Goal: Task Accomplishment & Management: Use online tool/utility

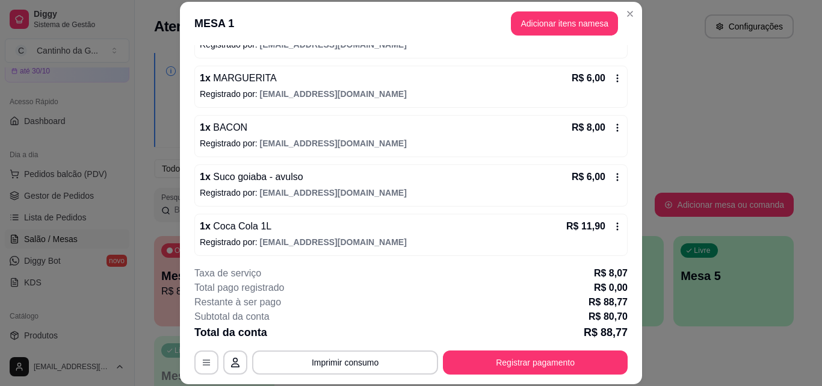
scroll to position [246, 0]
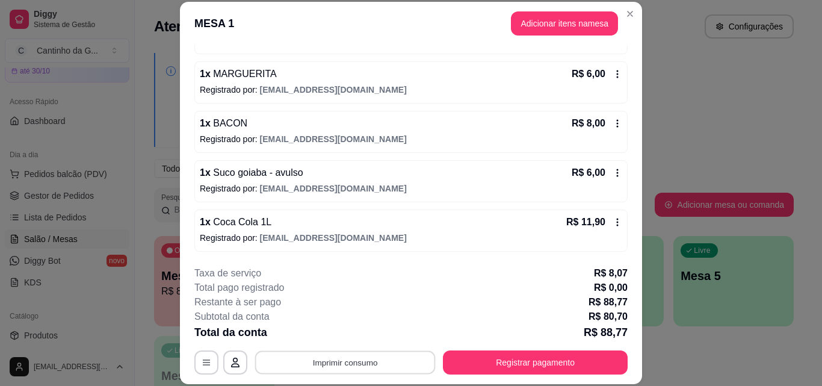
click at [360, 362] on button "Imprimir consumo" at bounding box center [345, 361] width 181 height 23
click at [347, 335] on button "IMPRESSORA" at bounding box center [344, 334] width 87 height 19
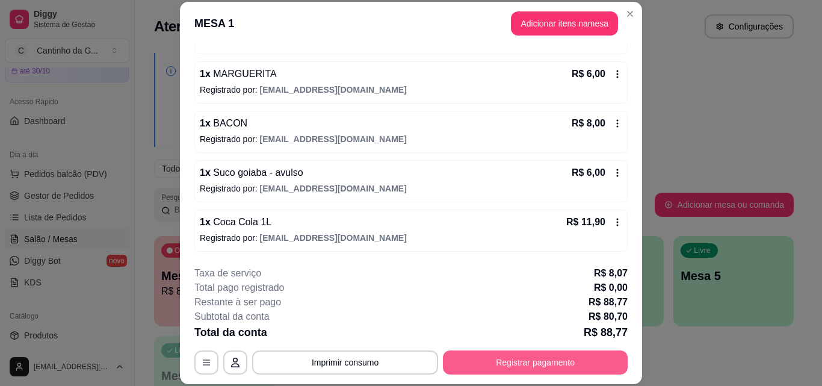
click at [568, 359] on button "Registrar pagamento" at bounding box center [535, 362] width 185 height 24
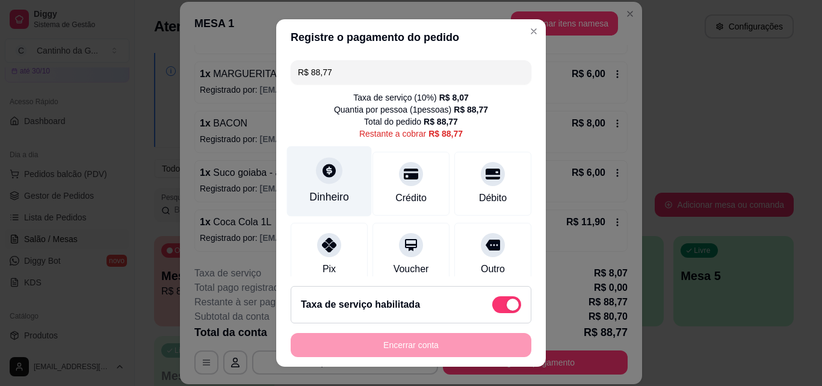
click at [326, 186] on div "Dinheiro" at bounding box center [329, 181] width 85 height 70
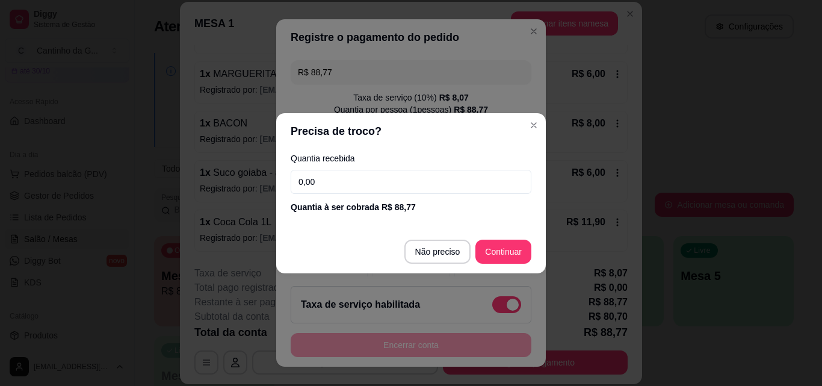
click at [386, 181] on input "0,00" at bounding box center [411, 182] width 241 height 24
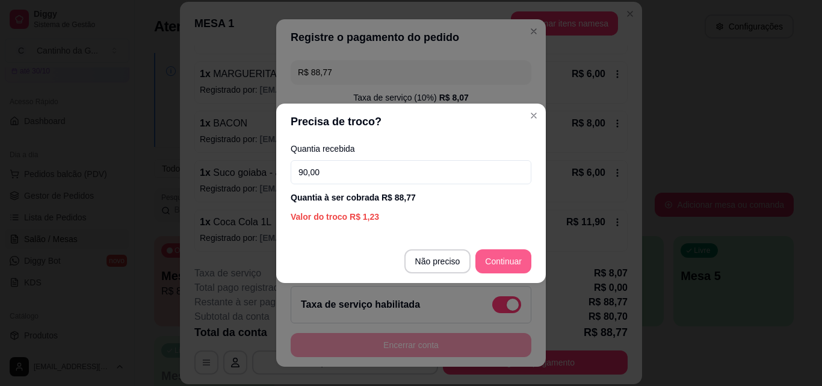
type input "90,00"
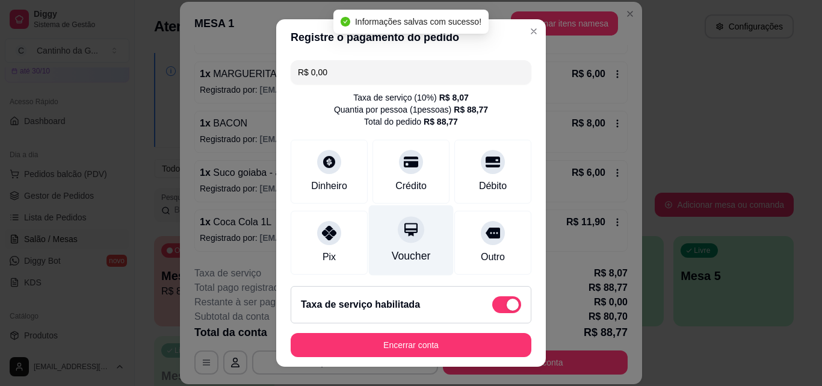
type input "R$ 0,00"
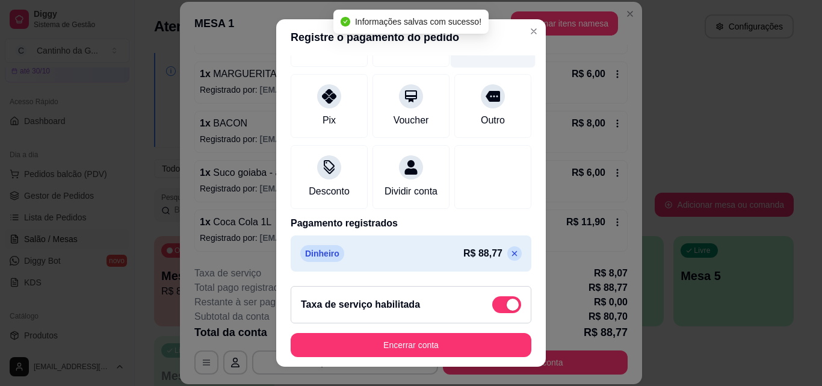
scroll to position [151, 0]
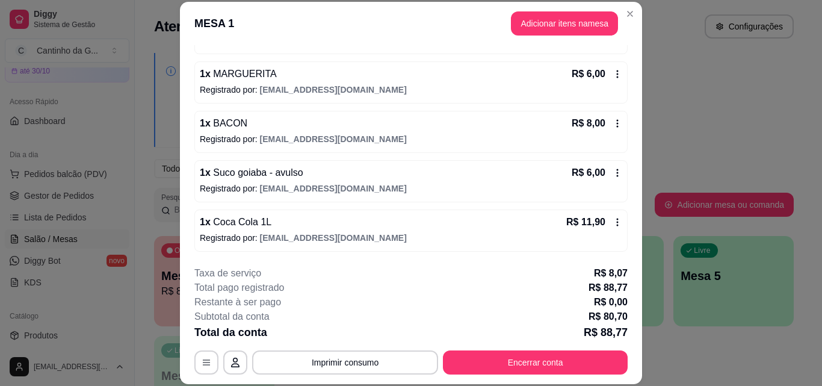
click at [604, 167] on div "R$ 6,00" at bounding box center [597, 173] width 51 height 14
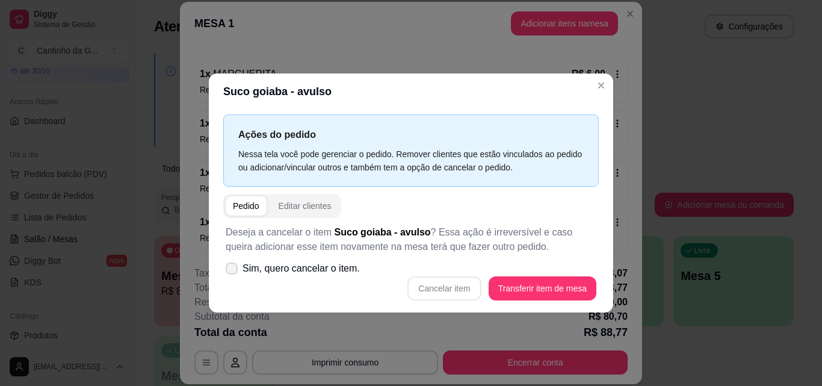
click at [303, 270] on span "Sim, quero cancelar o item." at bounding box center [301, 268] width 117 height 14
click at [233, 270] on input "Sim, quero cancelar o item." at bounding box center [229, 274] width 8 height 8
checkbox input "true"
click at [460, 287] on button "Cancelar item" at bounding box center [444, 288] width 73 height 24
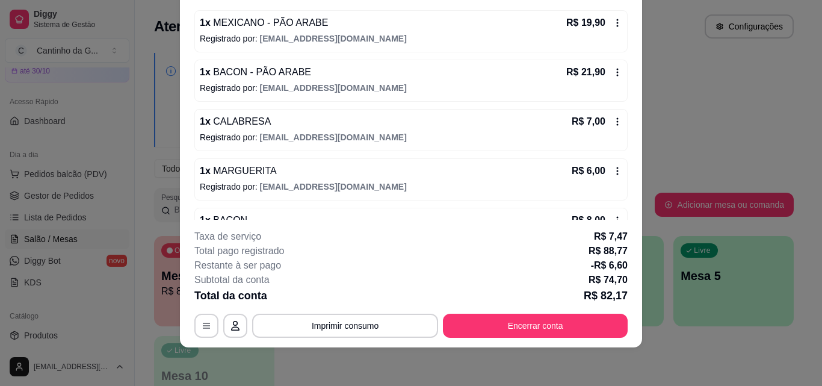
scroll to position [265, 0]
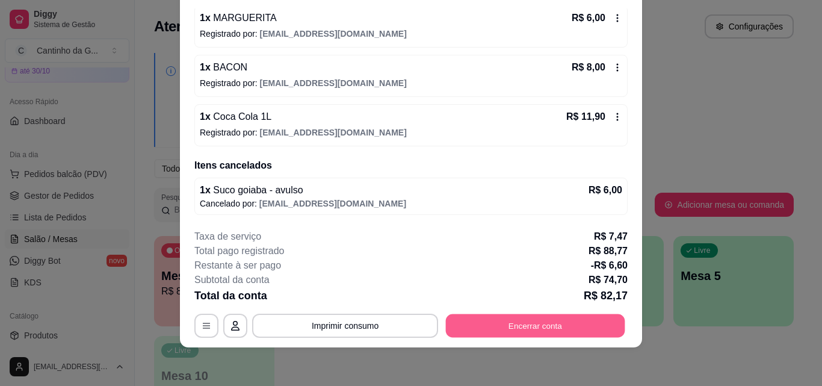
click at [517, 327] on button "Encerrar conta" at bounding box center [535, 325] width 179 height 23
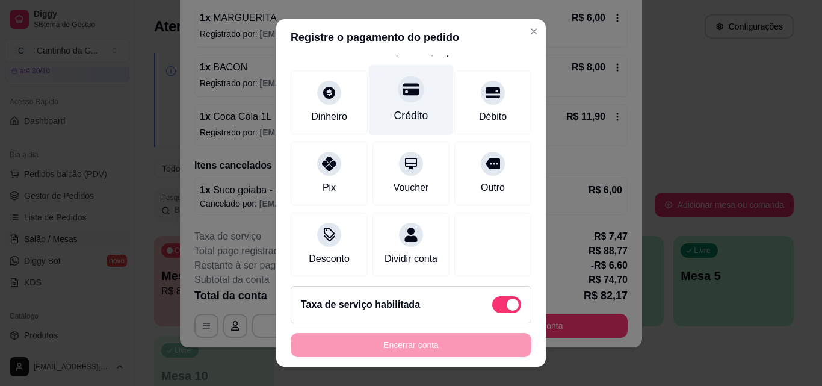
scroll to position [151, 0]
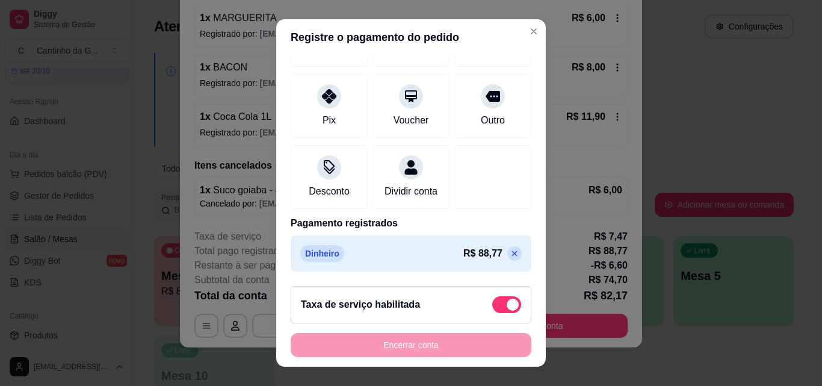
click at [510, 252] on icon at bounding box center [515, 254] width 10 height 10
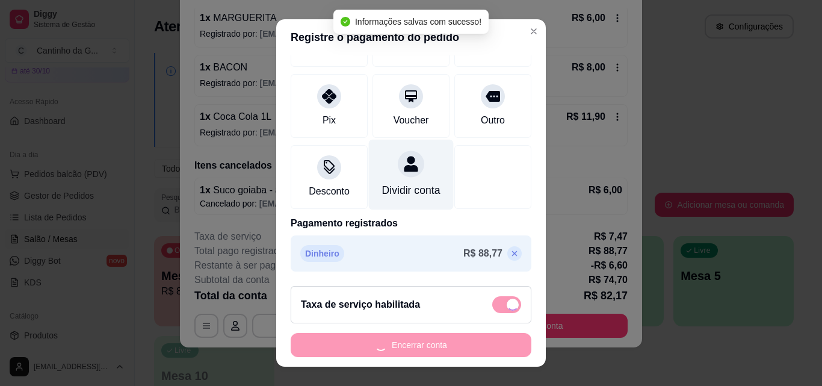
type input "R$ 82,17"
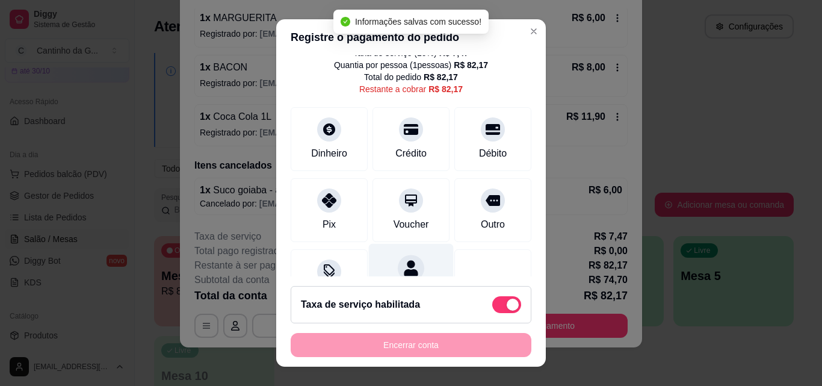
scroll to position [0, 0]
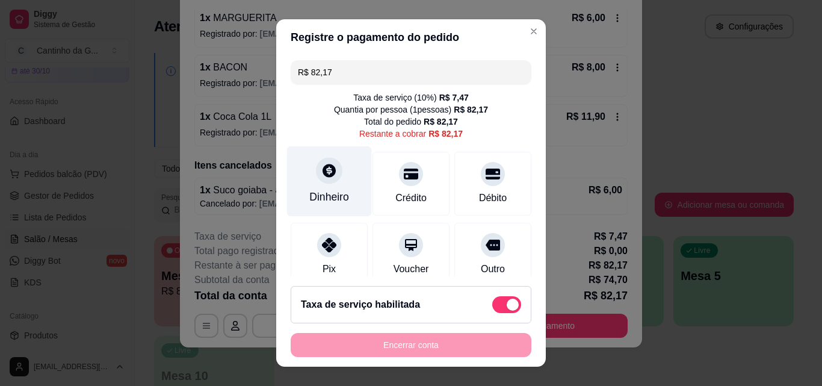
click at [324, 191] on div "Dinheiro" at bounding box center [329, 197] width 40 height 16
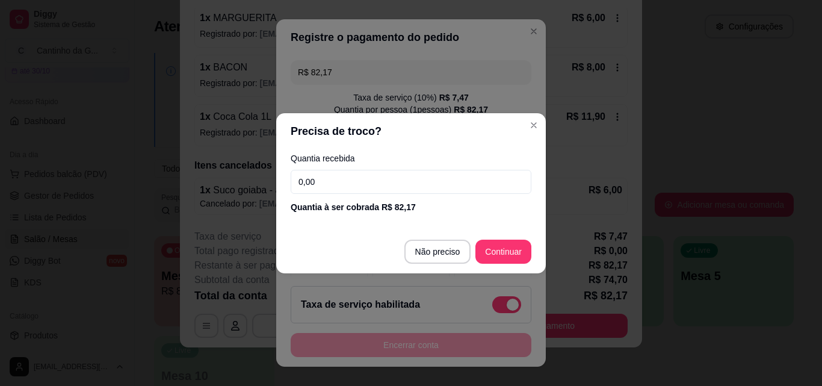
click at [381, 182] on input "0,00" at bounding box center [411, 182] width 241 height 24
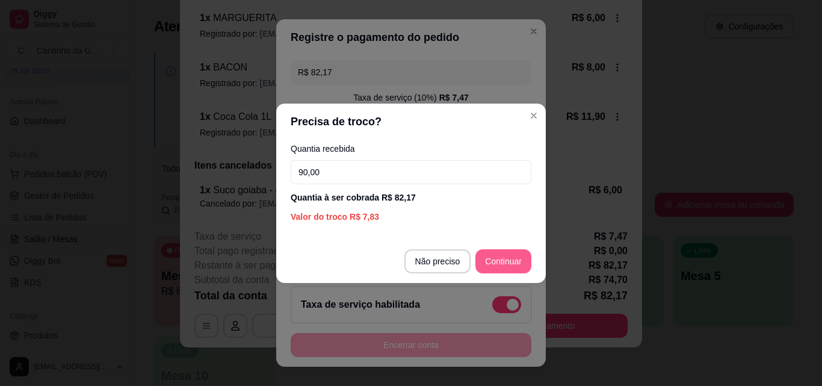
type input "90,00"
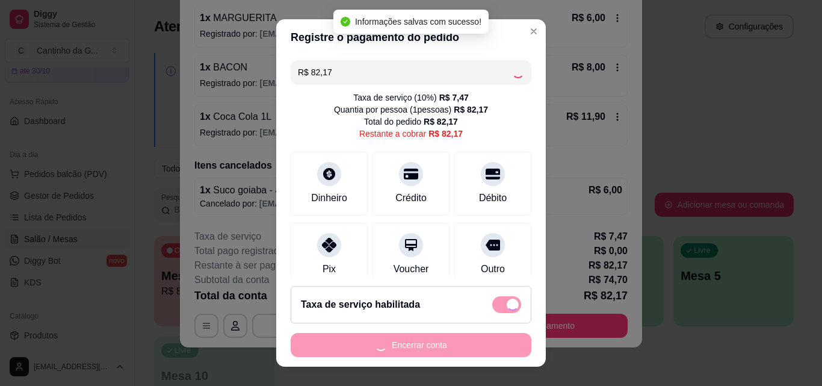
type input "R$ 0,00"
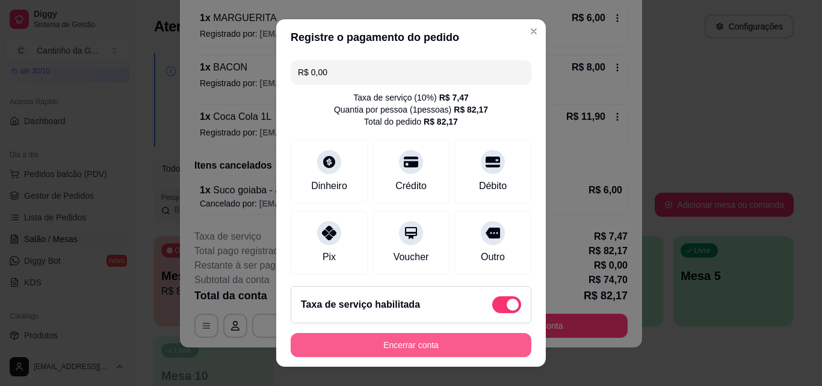
click at [479, 337] on button "Encerrar conta" at bounding box center [411, 345] width 241 height 24
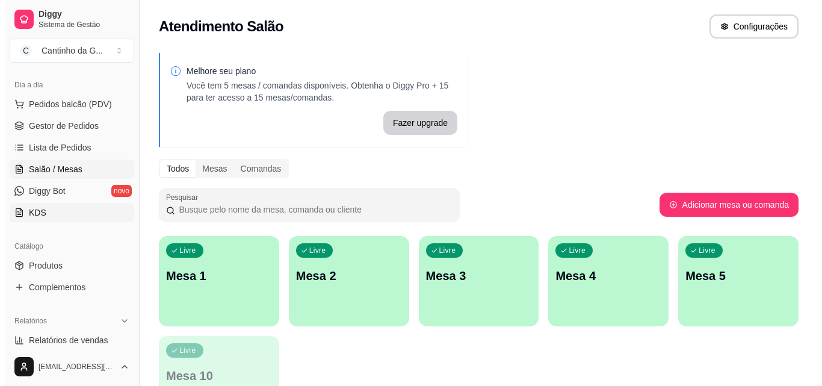
scroll to position [240, 0]
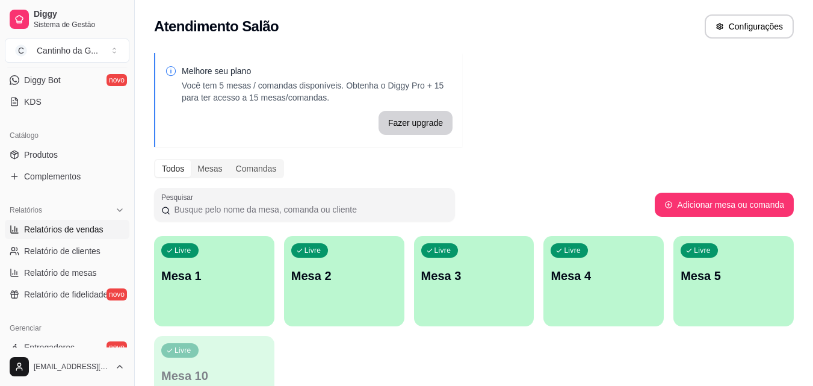
click at [90, 229] on span "Relatórios de vendas" at bounding box center [63, 229] width 79 height 12
select select "ALL"
select select "0"
